Goal: Download file/media

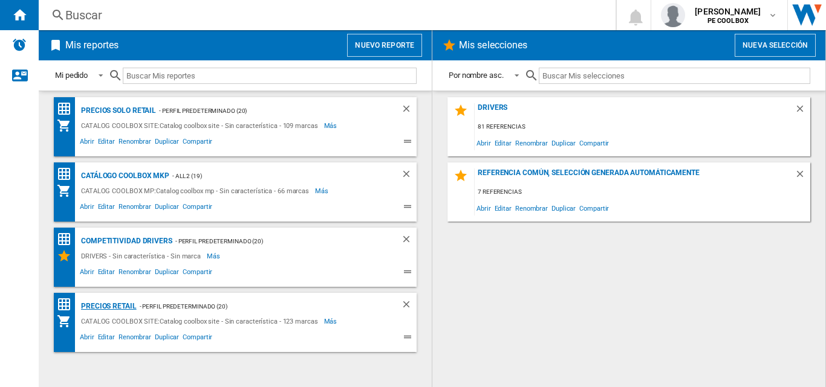
click at [118, 304] on div "PRECIOS RETAIL" at bounding box center [107, 306] width 59 height 15
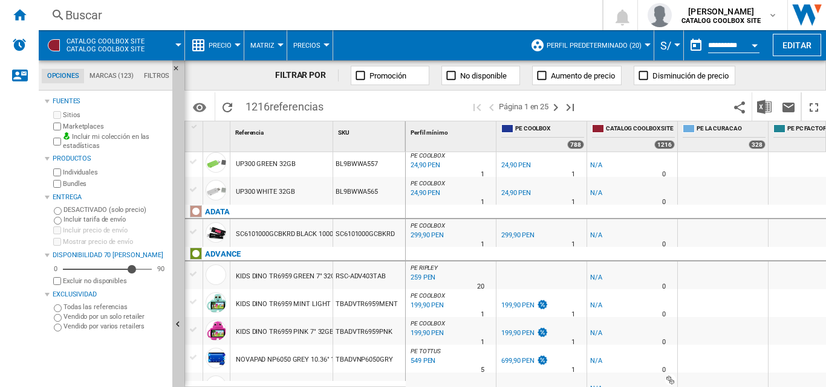
scroll to position [121, 0]
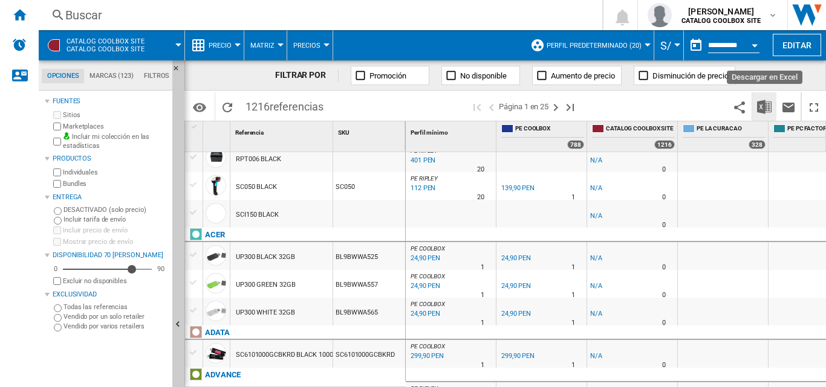
click at [761, 107] on img "Descargar en Excel" at bounding box center [764, 107] width 15 height 15
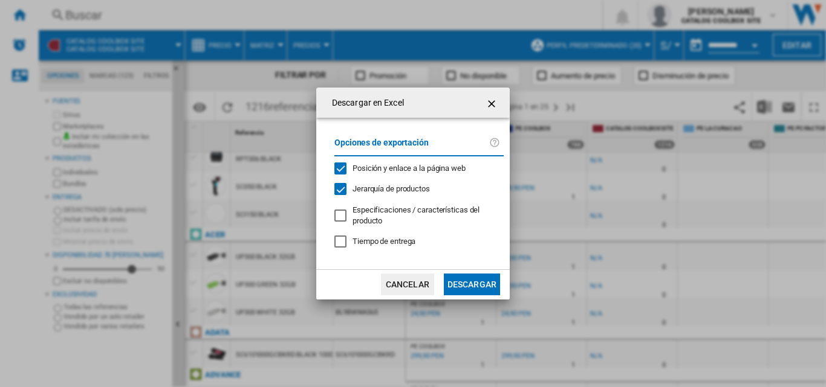
click at [475, 275] on button "Descargar" at bounding box center [472, 285] width 56 height 22
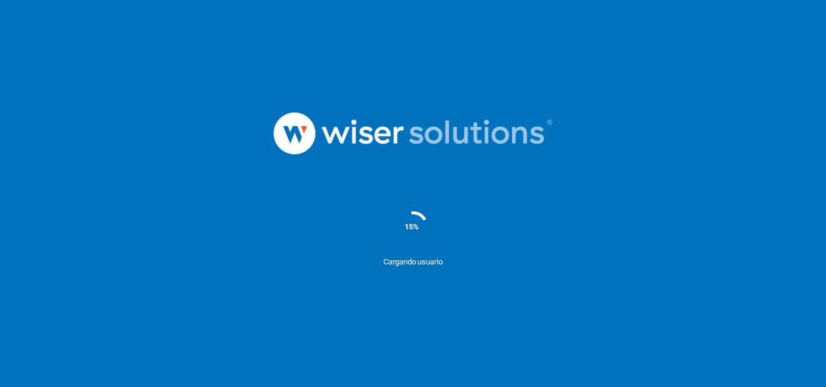
click at [443, 79] on img at bounding box center [412, 134] width 363 height 126
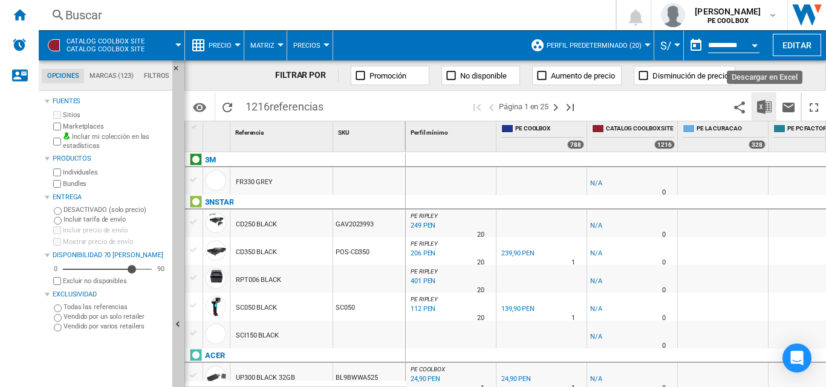
click at [764, 115] on button "Descargar en Excel" at bounding box center [764, 106] width 24 height 28
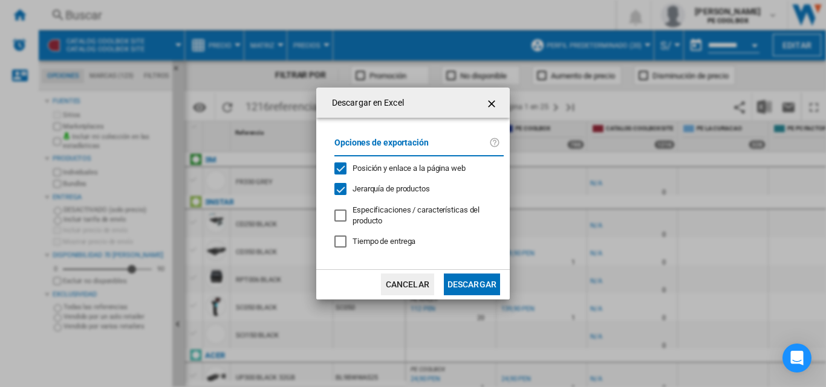
click at [494, 285] on button "Descargar" at bounding box center [472, 285] width 56 height 22
